Goal: Transaction & Acquisition: Purchase product/service

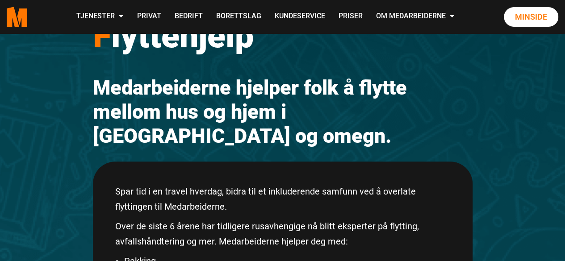
scroll to position [103, 0]
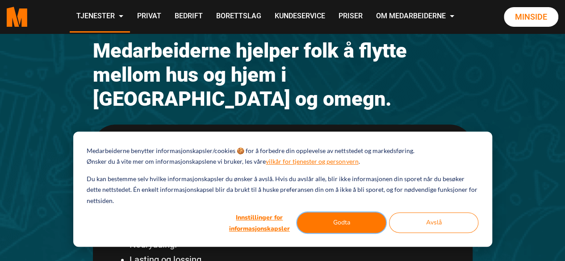
click at [329, 228] on button "Godta" at bounding box center [341, 222] width 89 height 21
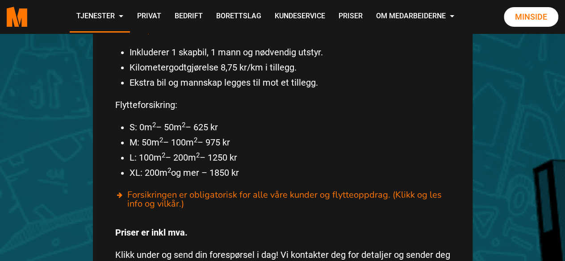
scroll to position [517, 0]
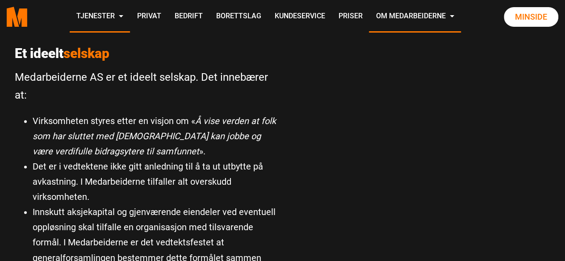
scroll to position [590, 0]
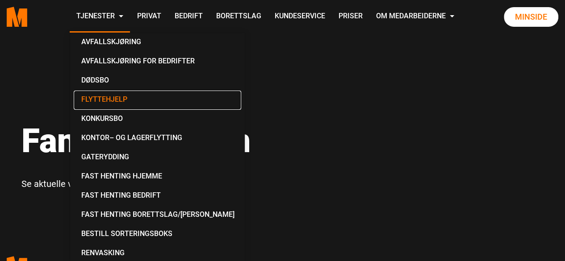
click at [110, 94] on link "Flyttehjelp" at bounding box center [157, 100] width 167 height 19
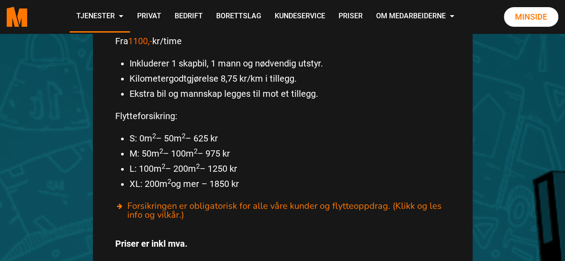
scroll to position [505, 0]
drag, startPoint x: 223, startPoint y: 118, endPoint x: 126, endPoint y: 107, distance: 97.0
click at [126, 130] on ul "S: 0m 2 – 50m 2 – 625 kr M: 50m 2 – 100m 2 – 975 kr L: 100m 2 – 200m 2 – 1250 k…" at bounding box center [282, 160] width 335 height 61
click at [346, 145] on li "M: 50m 2 – 100m 2 – 975 kr" at bounding box center [289, 152] width 320 height 15
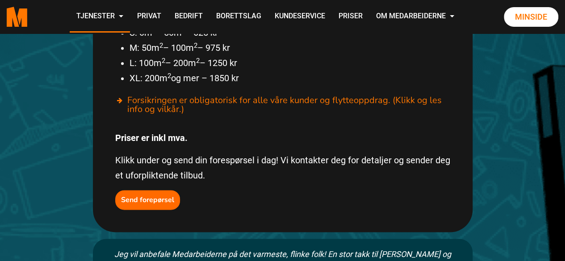
scroll to position [617, 0]
